Goal: Task Accomplishment & Management: Manage account settings

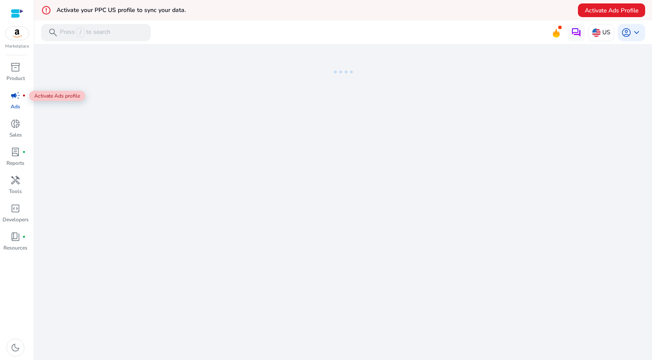
click at [15, 98] on span "campaign" at bounding box center [15, 95] width 10 height 10
click at [16, 35] on img at bounding box center [17, 33] width 23 height 13
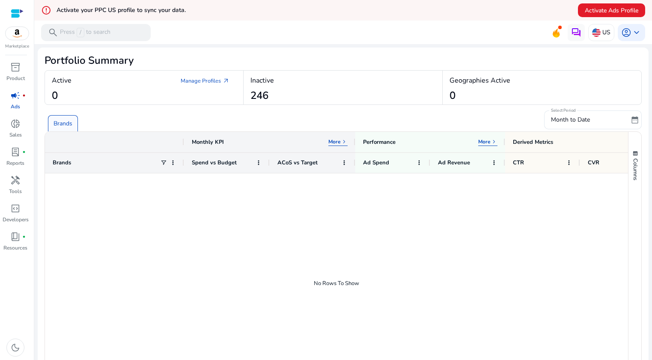
click at [14, 97] on span "campaign" at bounding box center [15, 95] width 10 height 10
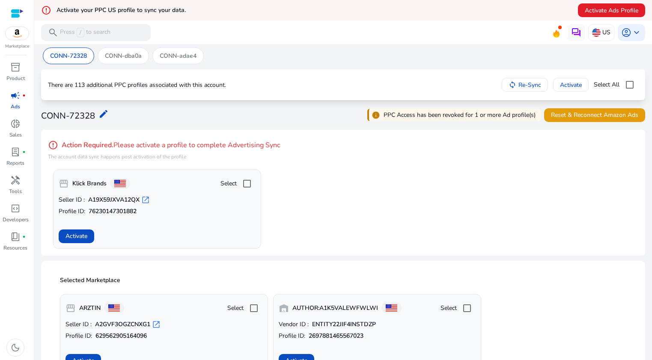
click at [490, 168] on div "error_outline Action Required. Please activate a profile to complete Advertisin…" at bounding box center [343, 193] width 604 height 126
click at [367, 207] on app-activate-profile-box "storefront Klick Brands Select Seller ID : A19X59JXVA12QX open_in_new Profile I…" at bounding box center [345, 208] width 585 height 79
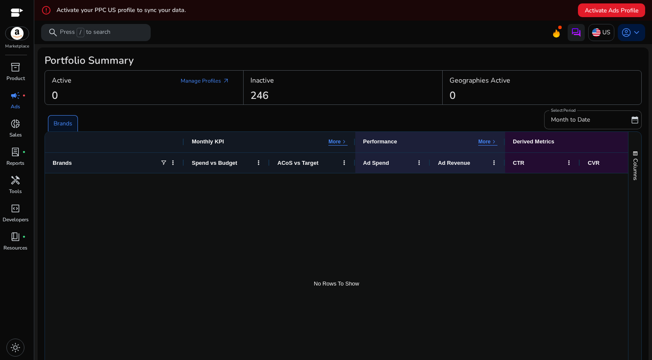
click at [582, 56] on h2 "Portfolio Summary" at bounding box center [342, 60] width 597 height 12
click at [14, 97] on span "campaign" at bounding box center [15, 95] width 10 height 10
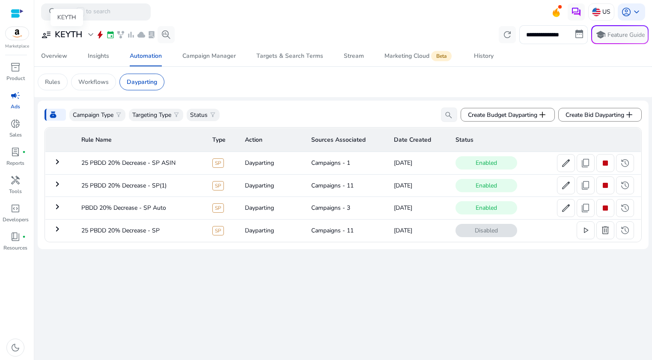
click at [89, 34] on span "expand_more" at bounding box center [91, 35] width 10 height 10
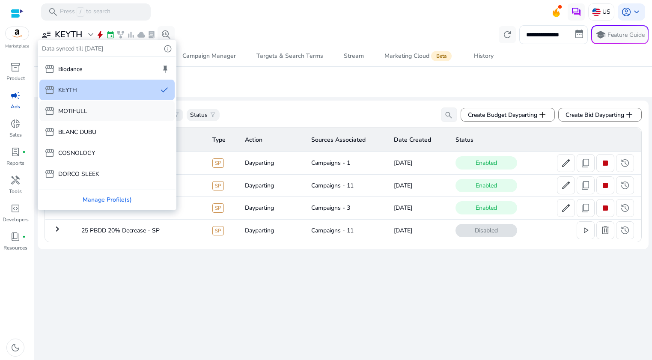
click at [95, 111] on div "storefront MOTIFULL" at bounding box center [106, 111] width 135 height 21
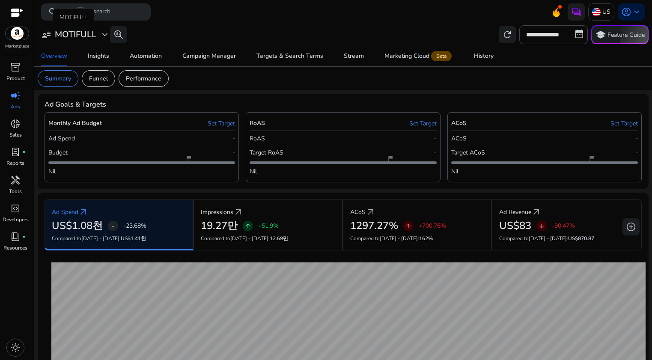
click at [105, 35] on span "expand_more" at bounding box center [105, 35] width 10 height 10
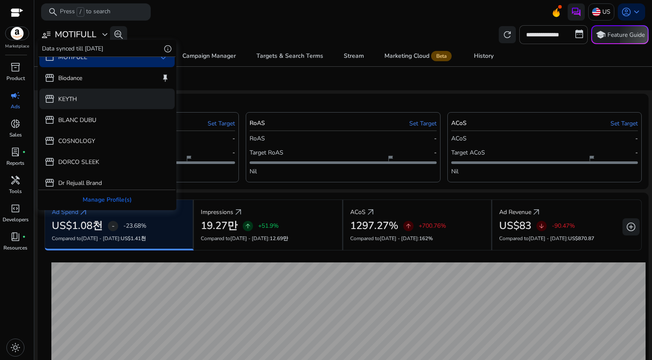
scroll to position [9, 0]
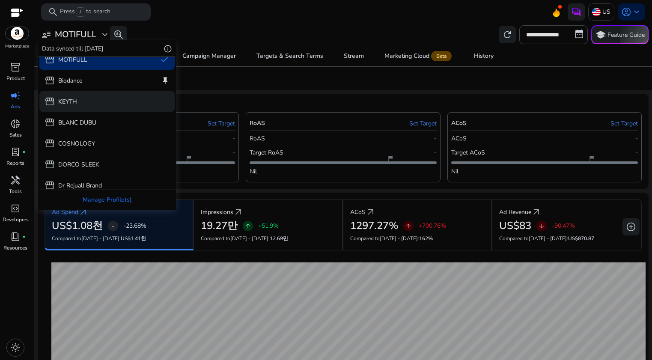
click at [82, 104] on div "storefront KEYTH" at bounding box center [106, 101] width 135 height 21
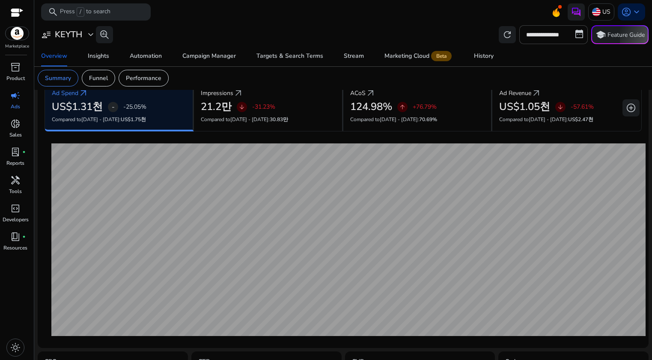
scroll to position [0, 0]
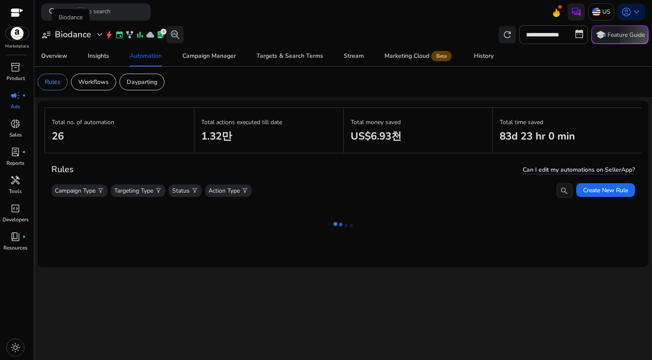
click at [99, 37] on span "expand_more" at bounding box center [100, 35] width 10 height 10
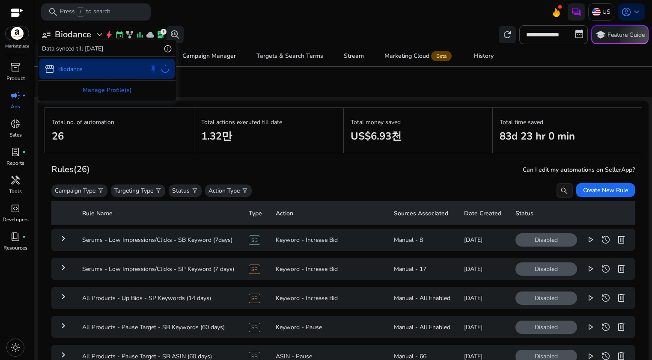
click at [234, 17] on div at bounding box center [326, 180] width 652 height 360
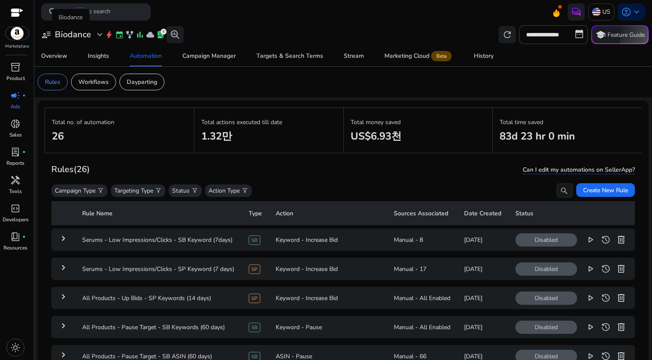
click at [98, 36] on span "expand_more" at bounding box center [100, 35] width 10 height 10
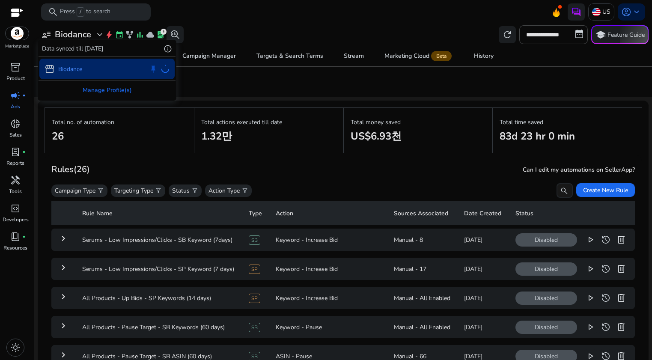
click at [216, 27] on div at bounding box center [326, 180] width 652 height 360
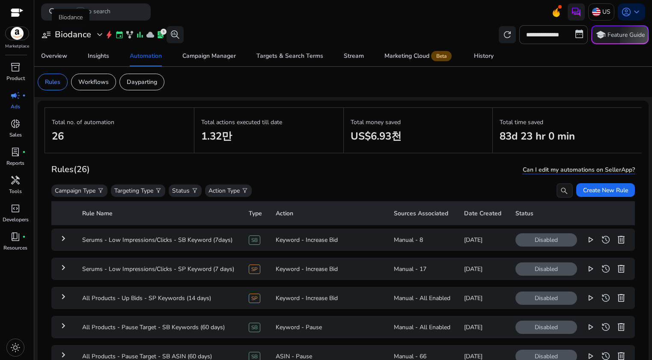
click at [98, 35] on span "expand_more" at bounding box center [100, 35] width 10 height 10
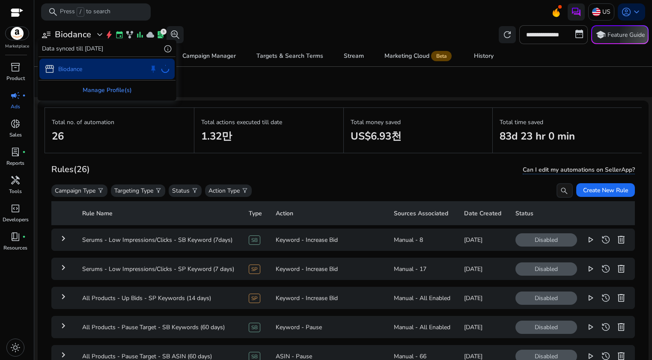
click at [100, 92] on div "Manage Profile(s)" at bounding box center [107, 89] width 137 height 19
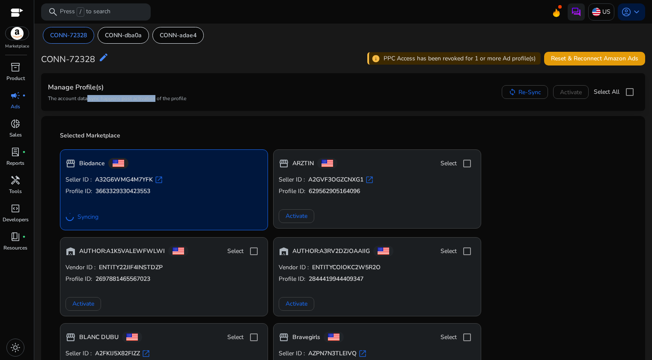
drag, startPoint x: 84, startPoint y: 99, endPoint x: 152, endPoint y: 97, distance: 67.6
click at [152, 97] on p "The account data sync happens post activation of the profile" at bounding box center [117, 98] width 138 height 7
click at [185, 99] on p "The account data sync happens post activation of the profile" at bounding box center [117, 98] width 138 height 7
drag, startPoint x: 185, startPoint y: 99, endPoint x: 93, endPoint y: 99, distance: 92.4
click at [93, 99] on div "Manage Profile(s) The account data sync happens post activation of the profile …" at bounding box center [343, 92] width 590 height 24
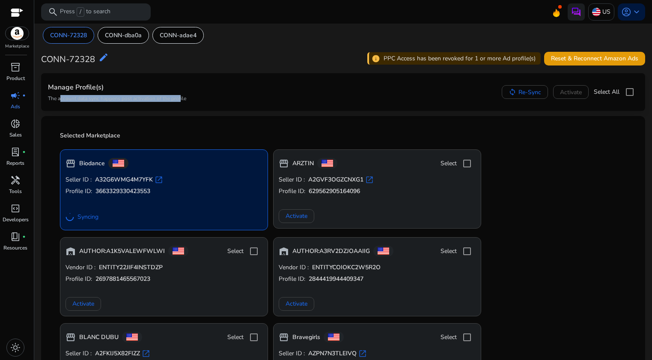
drag, startPoint x: 59, startPoint y: 100, endPoint x: 179, endPoint y: 97, distance: 120.3
click at [179, 97] on p "The account data sync happens post activation of the profile" at bounding box center [117, 98] width 138 height 7
click at [189, 98] on div "Manage Profile(s) The account data sync happens post activation of the profile …" at bounding box center [343, 92] width 590 height 24
drag, startPoint x: 193, startPoint y: 98, endPoint x: 86, endPoint y: 99, distance: 107.0
click at [86, 99] on div "Manage Profile(s) The account data sync happens post activation of the profile …" at bounding box center [343, 92] width 590 height 24
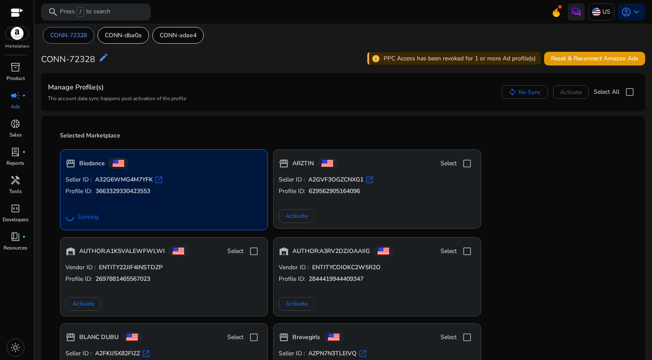
click at [217, 98] on div "Manage Profile(s) The account data sync happens post activation of the profile …" at bounding box center [343, 92] width 590 height 24
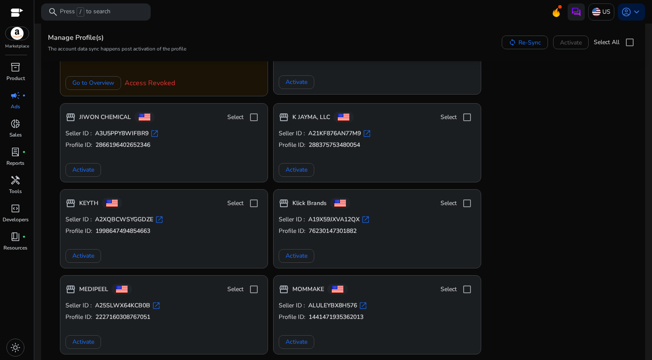
scroll to position [704, 0]
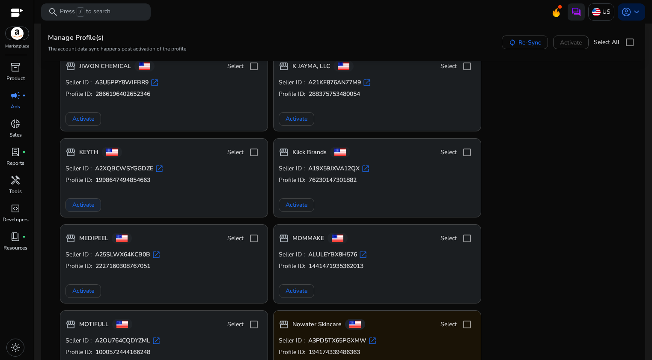
click at [82, 209] on span "Activate" at bounding box center [83, 204] width 22 height 9
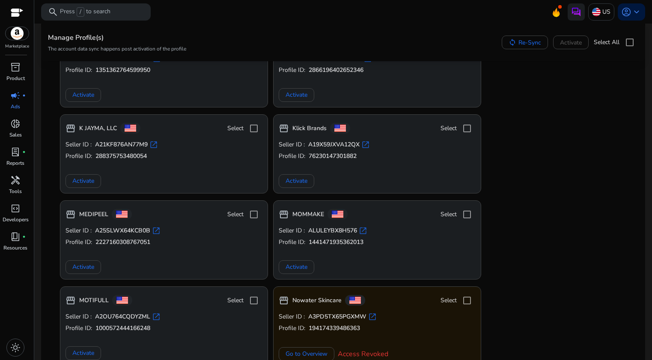
scroll to position [776, 0]
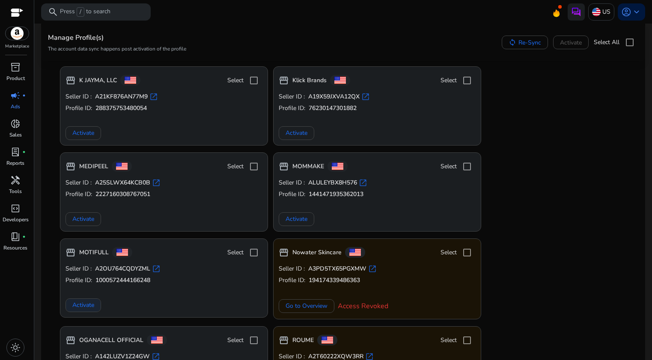
click at [89, 306] on span "Activate" at bounding box center [83, 304] width 22 height 9
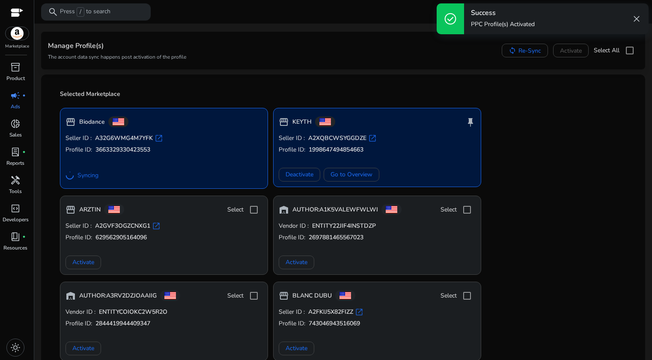
scroll to position [0, 0]
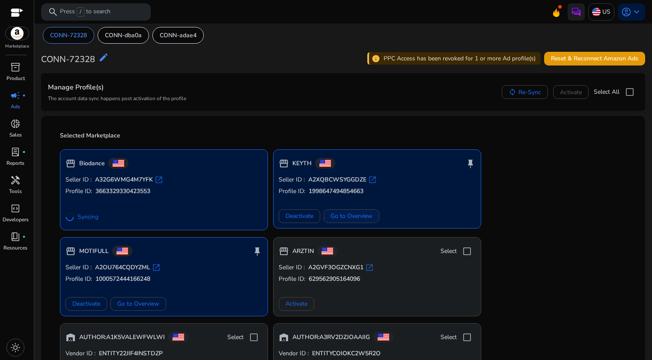
click at [361, 216] on span "Go to Overview" at bounding box center [351, 215] width 42 height 9
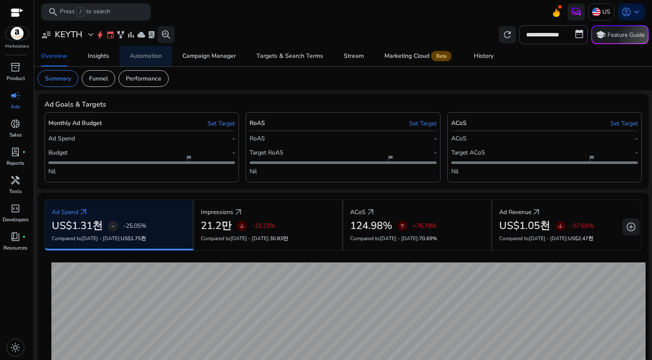
click at [146, 59] on div "Automation" at bounding box center [146, 56] width 32 height 6
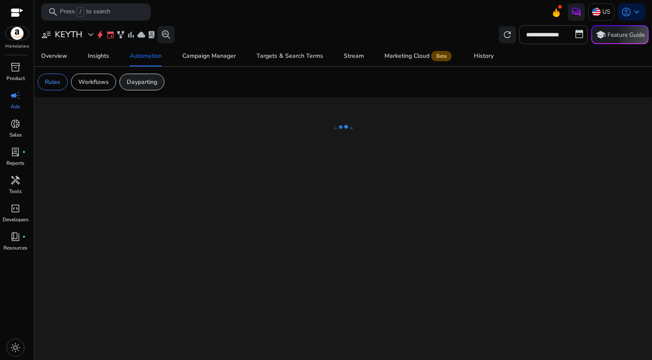
click at [144, 87] on div "Dayparting" at bounding box center [141, 82] width 45 height 17
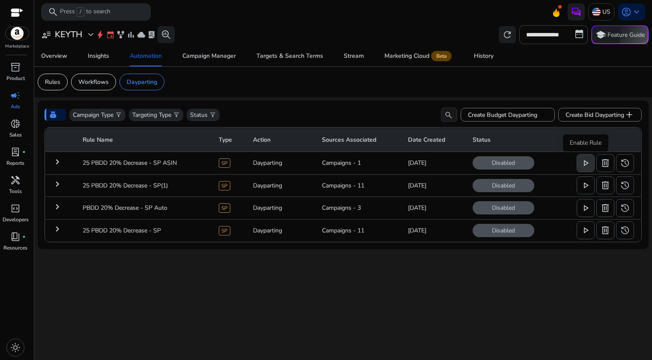
click at [584, 162] on span "play_arrow" at bounding box center [585, 163] width 10 height 10
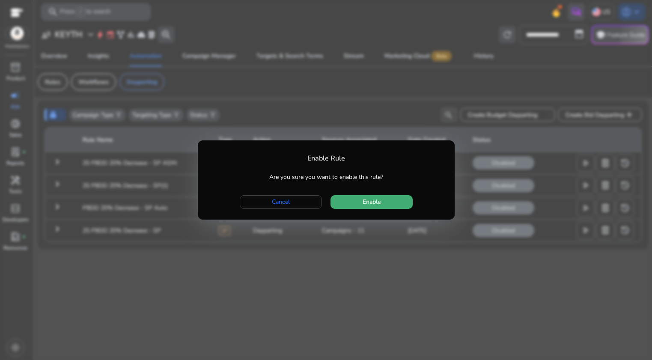
click at [365, 199] on span "Enable" at bounding box center [371, 201] width 18 height 9
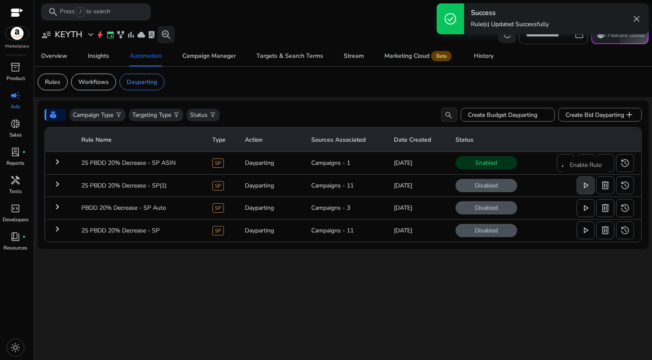
click at [583, 188] on span "play_arrow" at bounding box center [585, 185] width 10 height 10
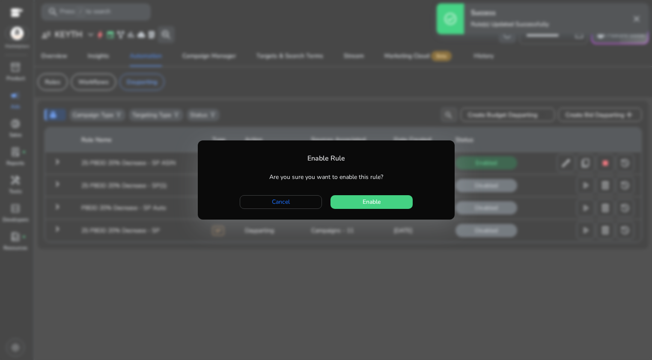
drag, startPoint x: 380, startPoint y: 204, endPoint x: 388, endPoint y: 204, distance: 8.1
click at [380, 204] on span "button" at bounding box center [371, 202] width 82 height 21
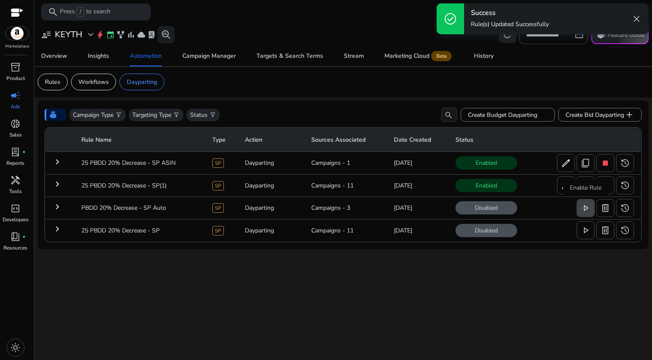
click at [584, 207] on span "play_arrow" at bounding box center [585, 208] width 10 height 10
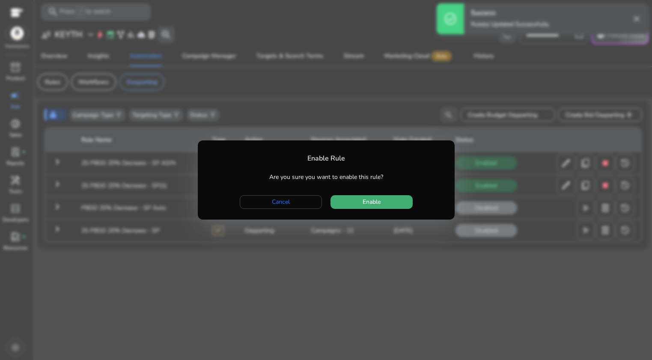
click at [377, 201] on span "Enable" at bounding box center [371, 201] width 18 height 9
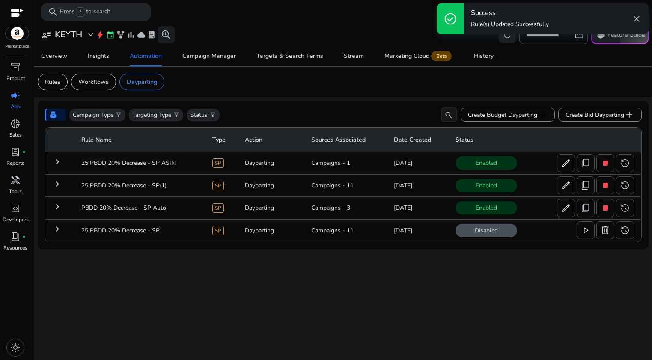
click at [635, 18] on span "close" at bounding box center [636, 19] width 10 height 10
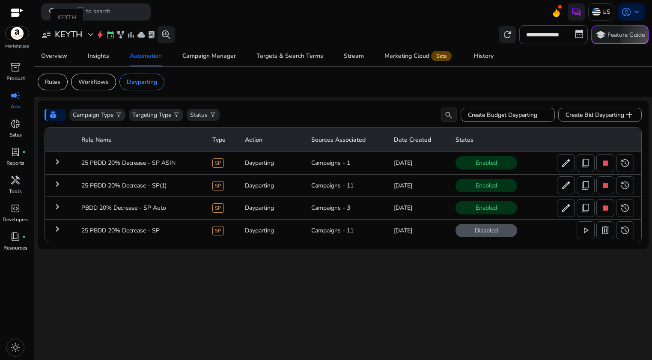
click at [91, 37] on span "expand_more" at bounding box center [91, 35] width 10 height 10
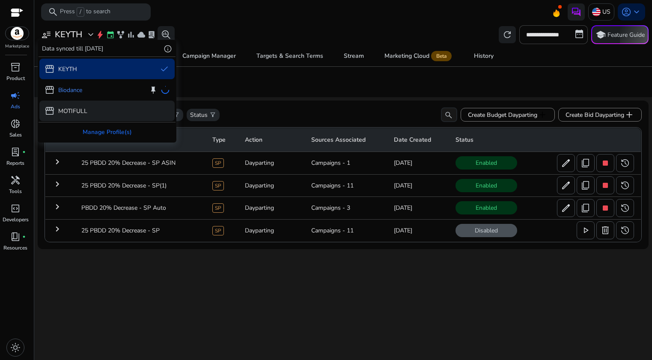
click at [74, 113] on p "MOTIFULL" at bounding box center [72, 111] width 29 height 9
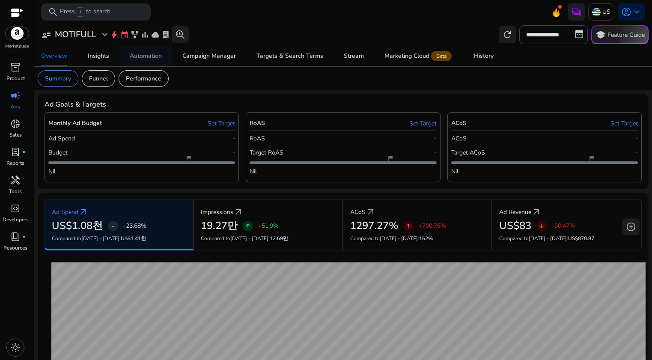
click at [148, 59] on div "Automation" at bounding box center [146, 56] width 32 height 6
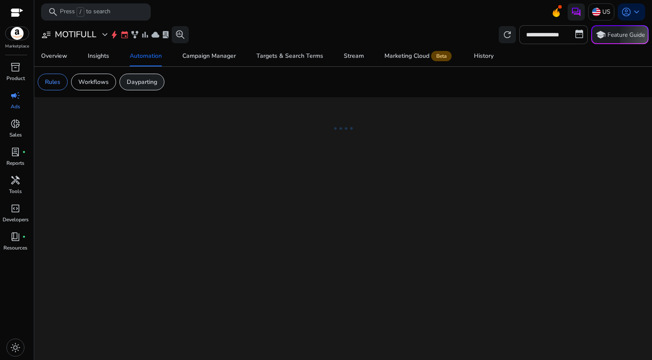
click at [147, 82] on p "Dayparting" at bounding box center [142, 81] width 30 height 9
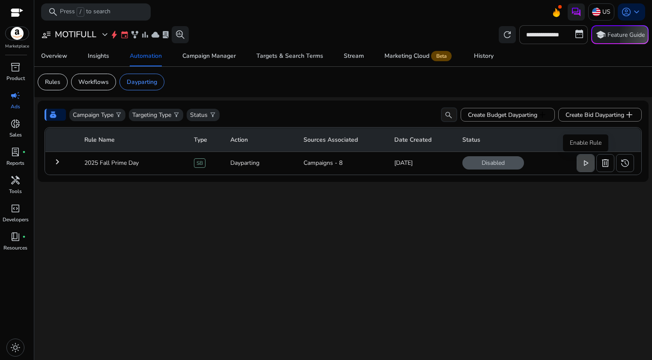
click at [581, 168] on span "play_arrow" at bounding box center [585, 163] width 10 height 10
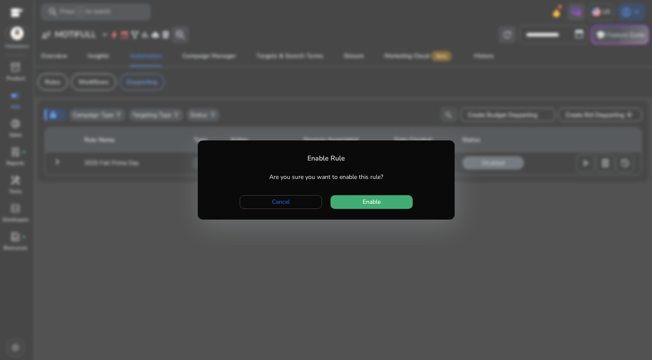
click at [399, 206] on span "button" at bounding box center [371, 202] width 82 height 21
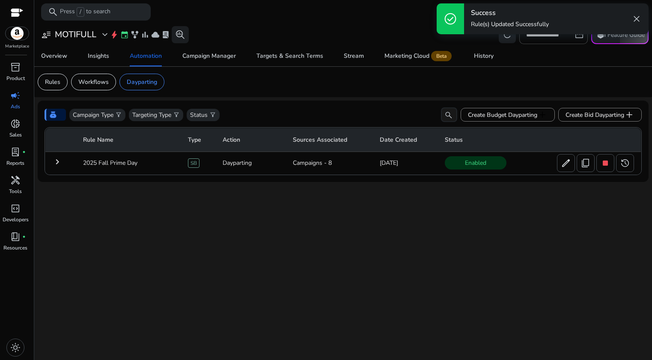
click at [57, 163] on mat-icon "keyboard_arrow_right" at bounding box center [57, 162] width 10 height 10
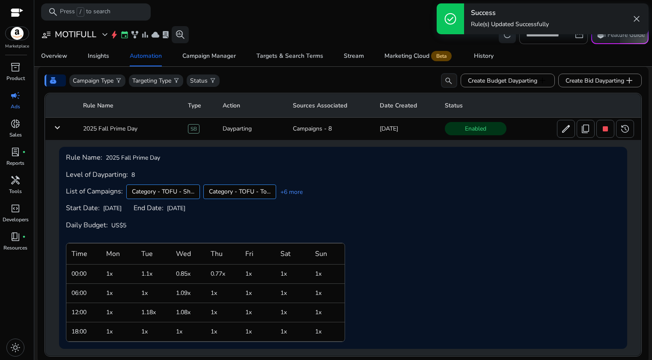
scroll to position [38, 0]
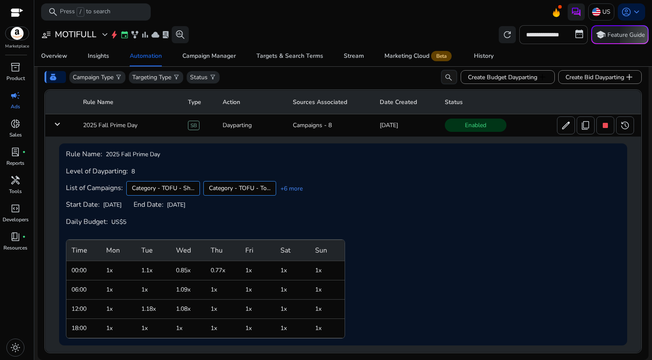
click at [57, 126] on mat-icon "keyboard_arrow_down" at bounding box center [57, 124] width 10 height 10
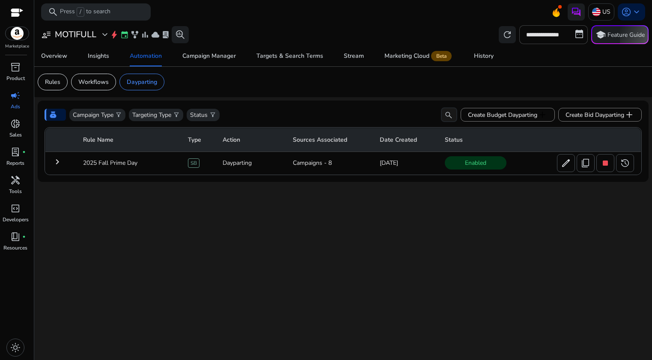
scroll to position [0, 0]
click at [107, 35] on span "expand_more" at bounding box center [105, 35] width 10 height 10
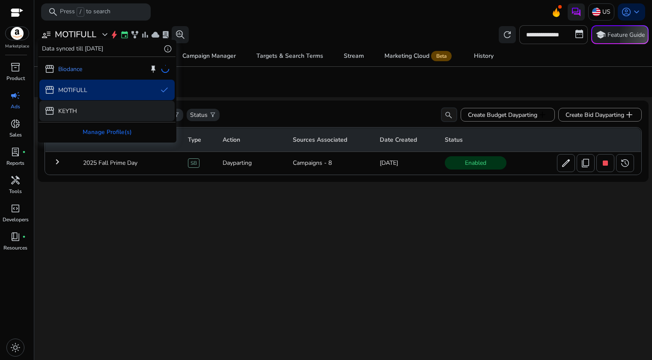
click at [79, 112] on div "storefront KEYTH" at bounding box center [106, 111] width 135 height 21
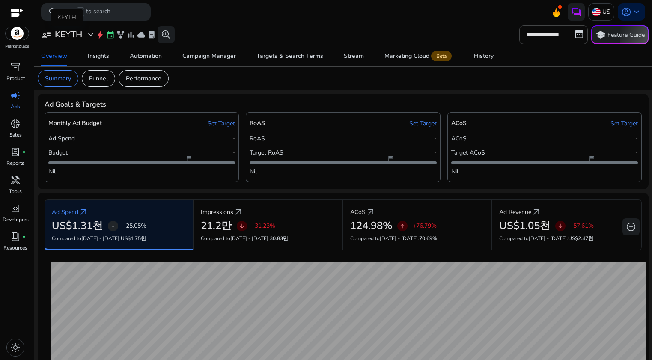
click at [92, 37] on span "expand_more" at bounding box center [91, 35] width 10 height 10
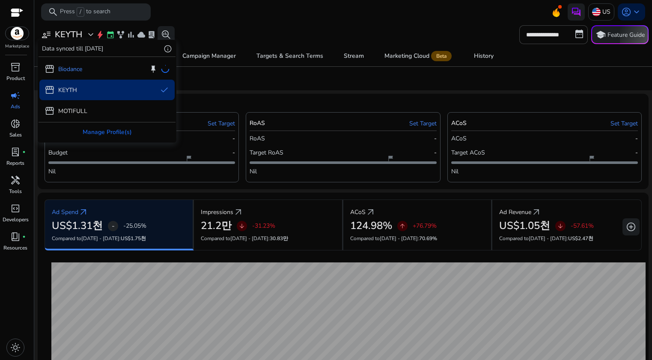
click at [187, 19] on div at bounding box center [326, 180] width 652 height 360
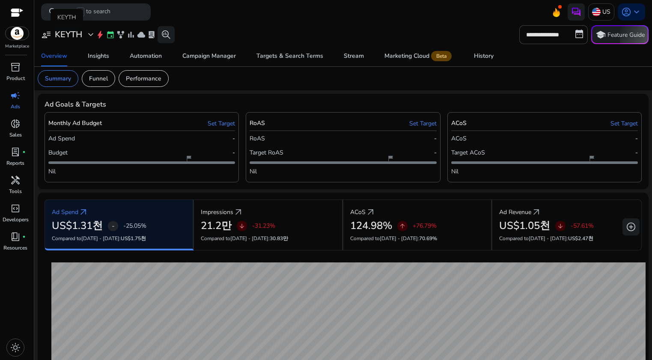
click at [90, 36] on span "expand_more" at bounding box center [91, 35] width 10 height 10
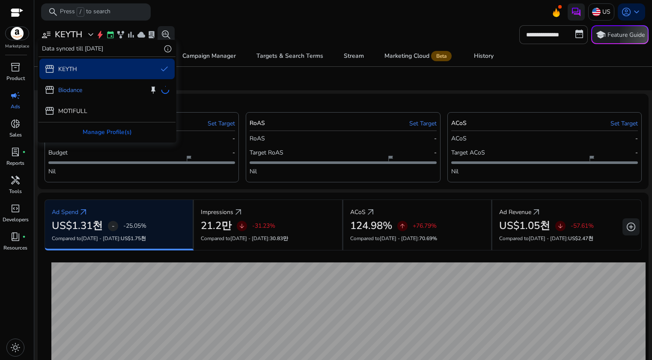
click at [204, 86] on div at bounding box center [326, 180] width 652 height 360
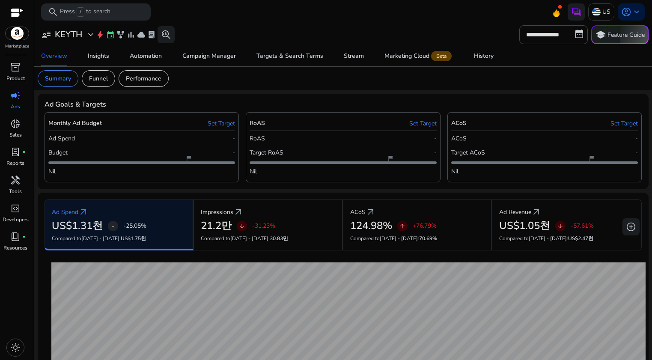
click at [215, 78] on mat-card "Summary Funnel Performance" at bounding box center [343, 79] width 624 height 24
click at [151, 60] on span "Automation" at bounding box center [146, 56] width 32 height 21
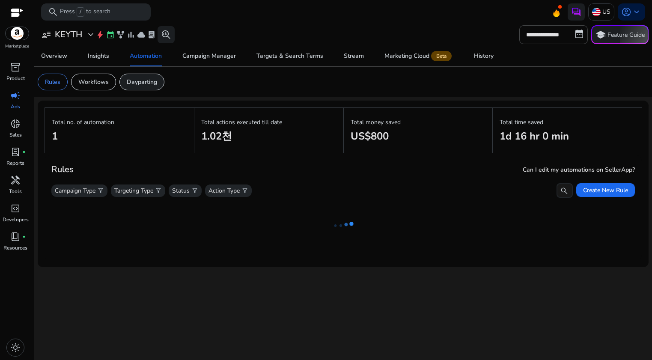
click at [154, 84] on p "Dayparting" at bounding box center [142, 81] width 30 height 9
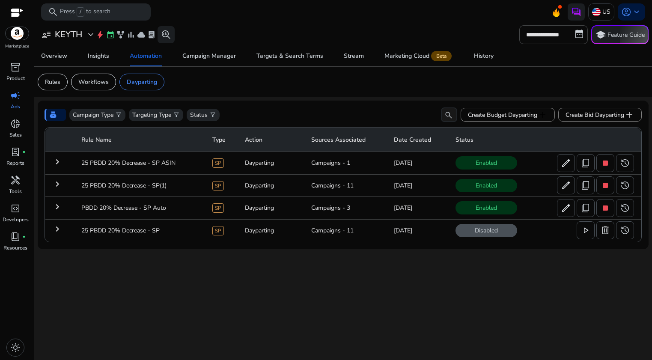
click at [58, 164] on mat-icon "keyboard_arrow_right" at bounding box center [57, 162] width 10 height 10
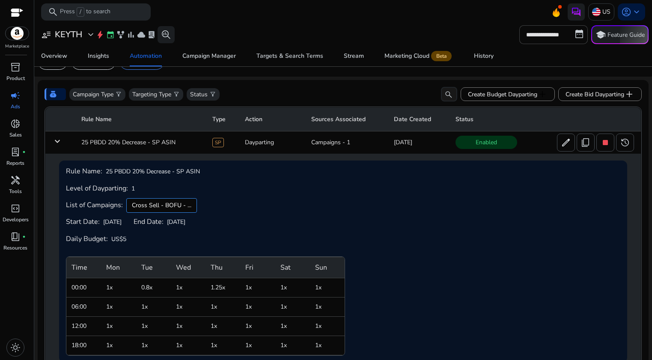
scroll to position [66, 0]
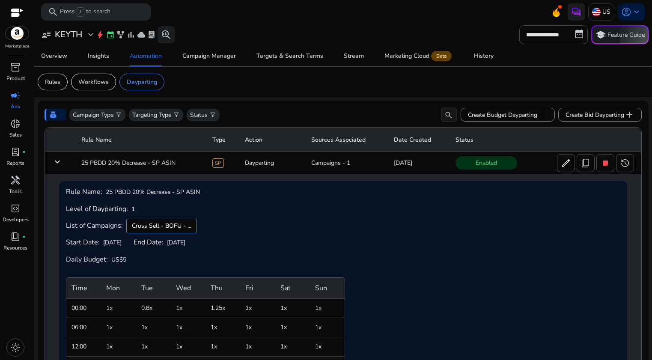
scroll to position [66, 0]
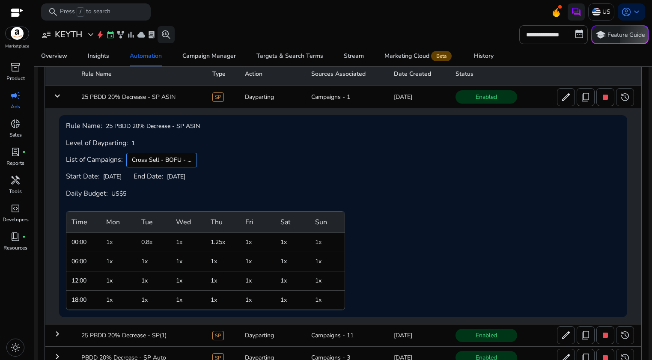
click at [57, 97] on mat-icon "keyboard_arrow_down" at bounding box center [57, 96] width 10 height 10
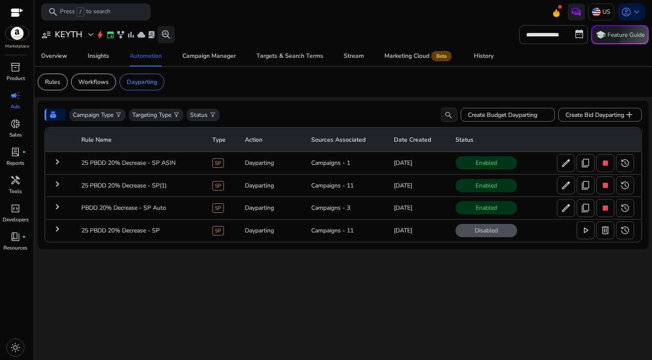
scroll to position [0, 0]
click at [57, 163] on mat-icon "keyboard_arrow_right" at bounding box center [57, 162] width 10 height 10
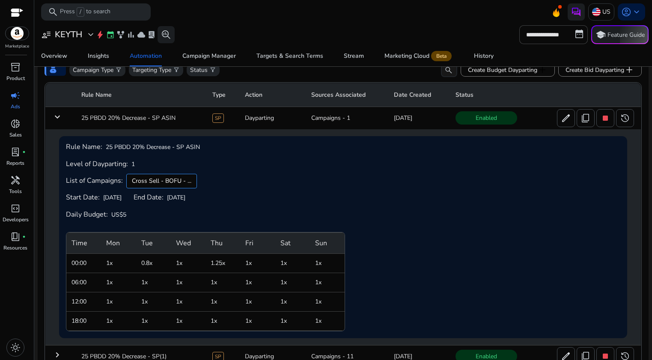
scroll to position [44, 0]
click at [58, 116] on mat-icon "keyboard_arrow_down" at bounding box center [57, 117] width 10 height 10
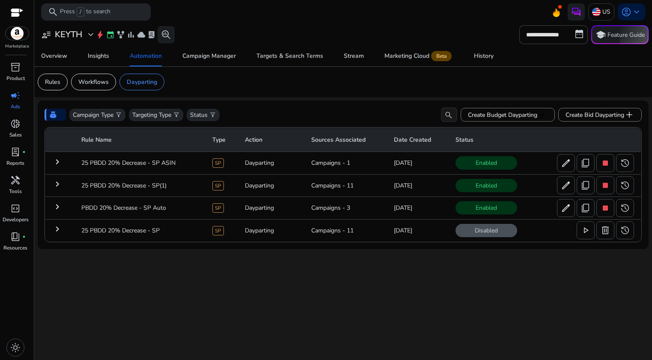
click at [57, 185] on mat-icon "keyboard_arrow_right" at bounding box center [57, 184] width 10 height 10
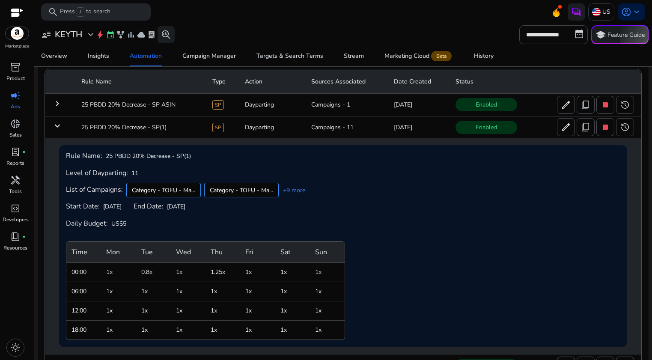
scroll to position [12, 0]
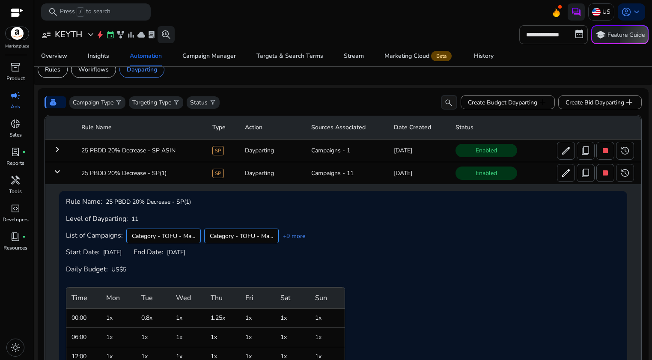
click at [59, 171] on mat-icon "keyboard_arrow_down" at bounding box center [57, 171] width 10 height 10
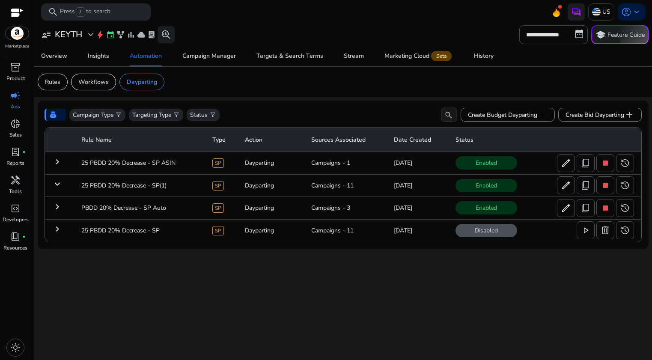
scroll to position [0, 0]
click at [57, 207] on mat-icon "keyboard_arrow_right" at bounding box center [57, 206] width 10 height 10
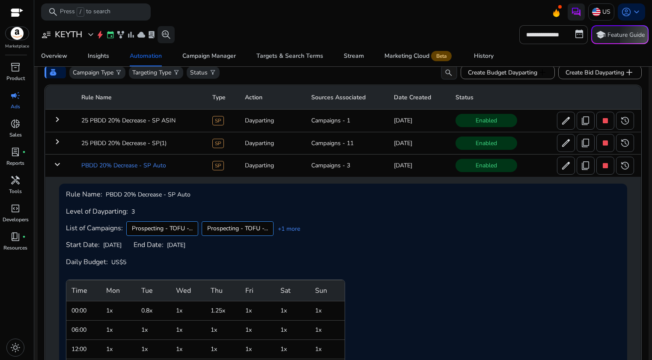
scroll to position [41, 0]
click at [59, 167] on mat-icon "keyboard_arrow_down" at bounding box center [57, 165] width 10 height 10
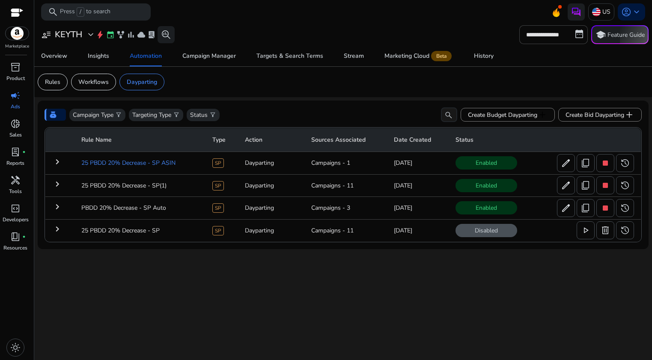
scroll to position [0, 0]
click at [92, 37] on span "expand_more" at bounding box center [91, 35] width 10 height 10
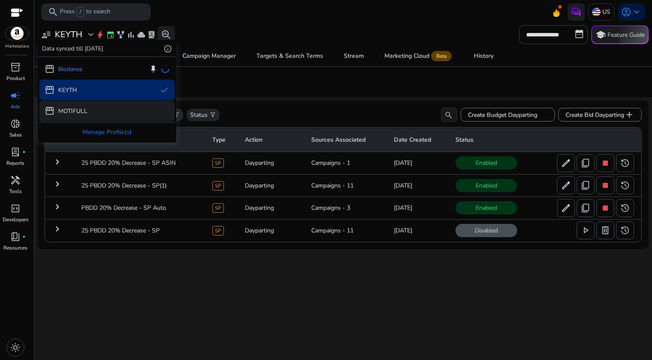
click at [86, 113] on p "MOTIFULL" at bounding box center [72, 111] width 29 height 9
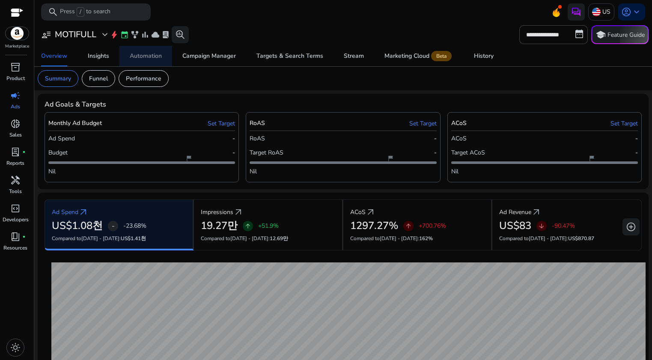
click at [145, 56] on div "Automation" at bounding box center [146, 56] width 32 height 6
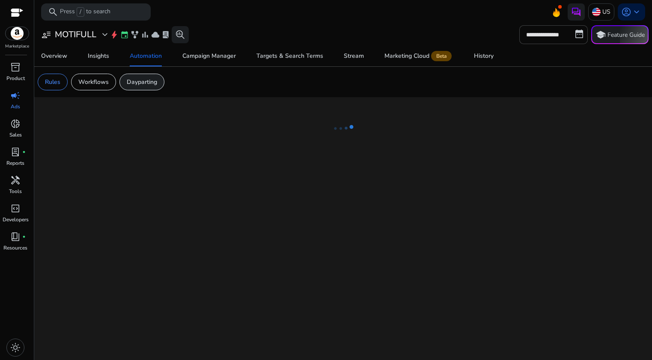
click at [142, 82] on p "Dayparting" at bounding box center [142, 81] width 30 height 9
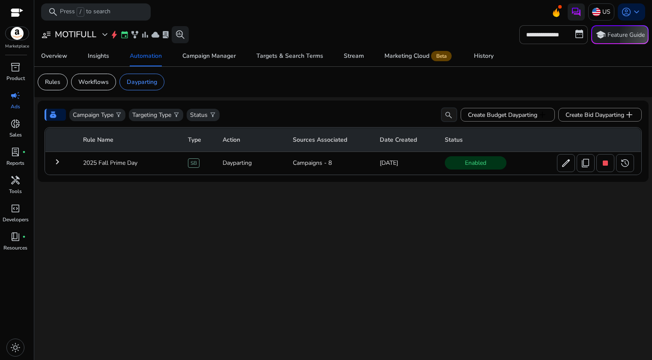
click at [57, 163] on mat-icon "keyboard_arrow_right" at bounding box center [57, 162] width 10 height 10
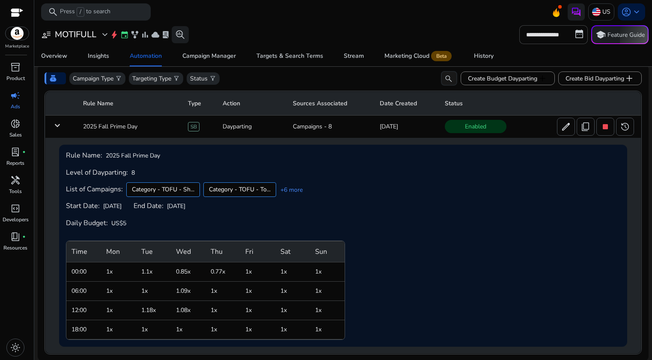
scroll to position [22, 0]
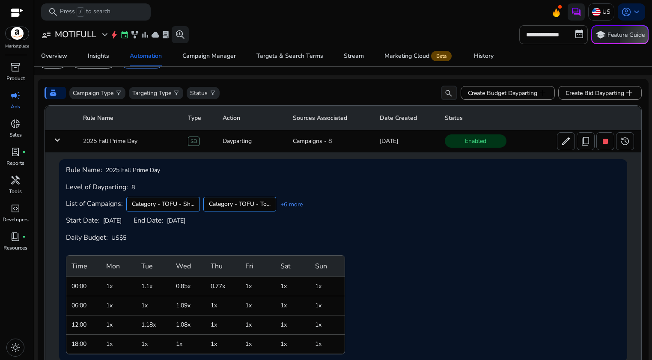
click at [56, 142] on mat-icon "keyboard_arrow_down" at bounding box center [57, 140] width 10 height 10
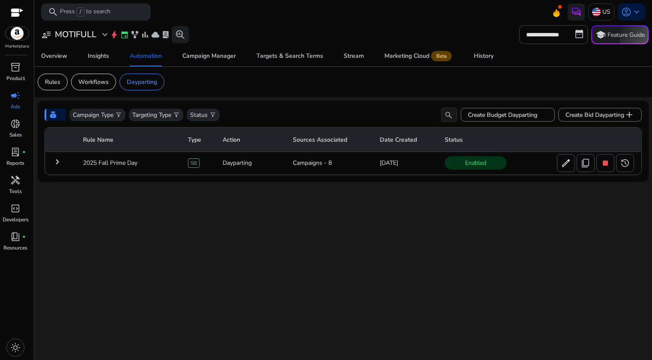
click at [306, 110] on div "Campaign Type filter_alt Targeting Type filter_alt Status filter_alt search Cre…" at bounding box center [355, 114] width 572 height 15
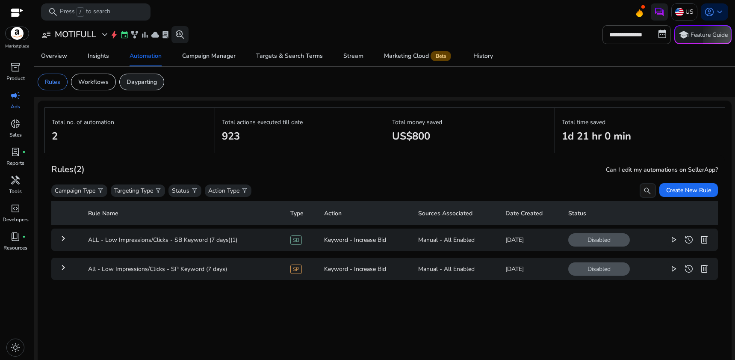
click at [149, 82] on p "Dayparting" at bounding box center [142, 81] width 30 height 9
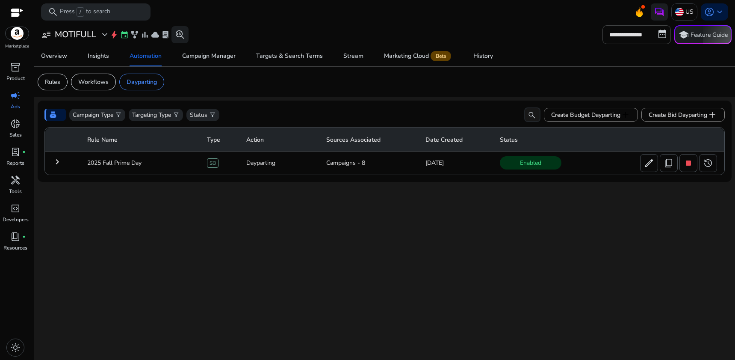
click at [55, 161] on mat-icon "keyboard_arrow_right" at bounding box center [57, 162] width 10 height 10
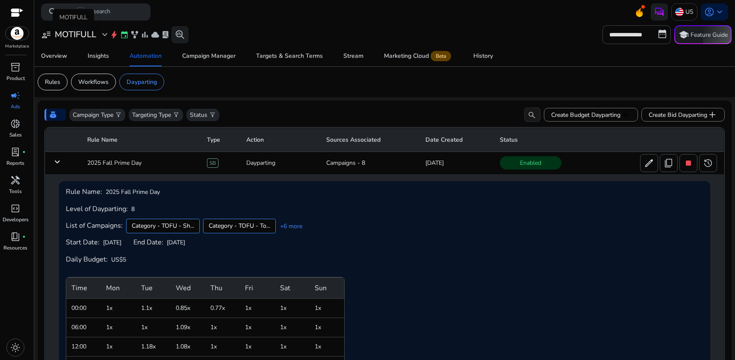
click at [106, 36] on span "expand_more" at bounding box center [105, 35] width 10 height 10
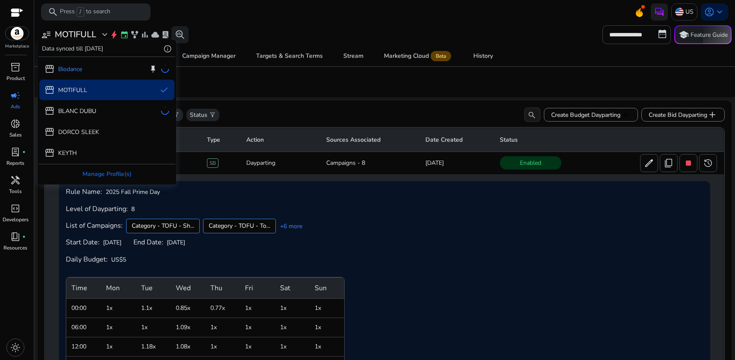
click at [295, 86] on div at bounding box center [367, 180] width 735 height 360
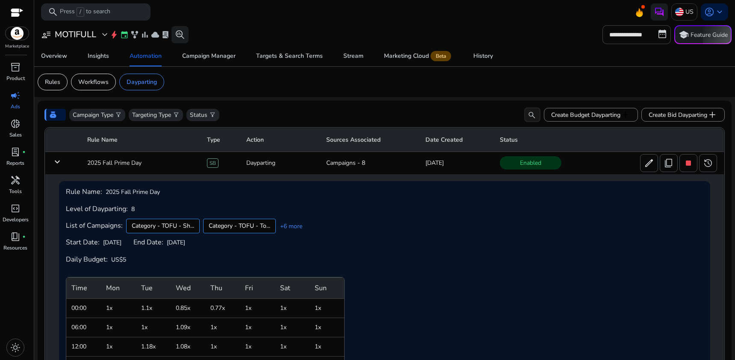
click at [375, 83] on app-sa-custom-tab "Rules Workflows Dayparting" at bounding box center [385, 82] width 694 height 17
click at [57, 166] on mat-icon "keyboard_arrow_down" at bounding box center [57, 162] width 10 height 10
